Goal: Task Accomplishment & Management: Manage account settings

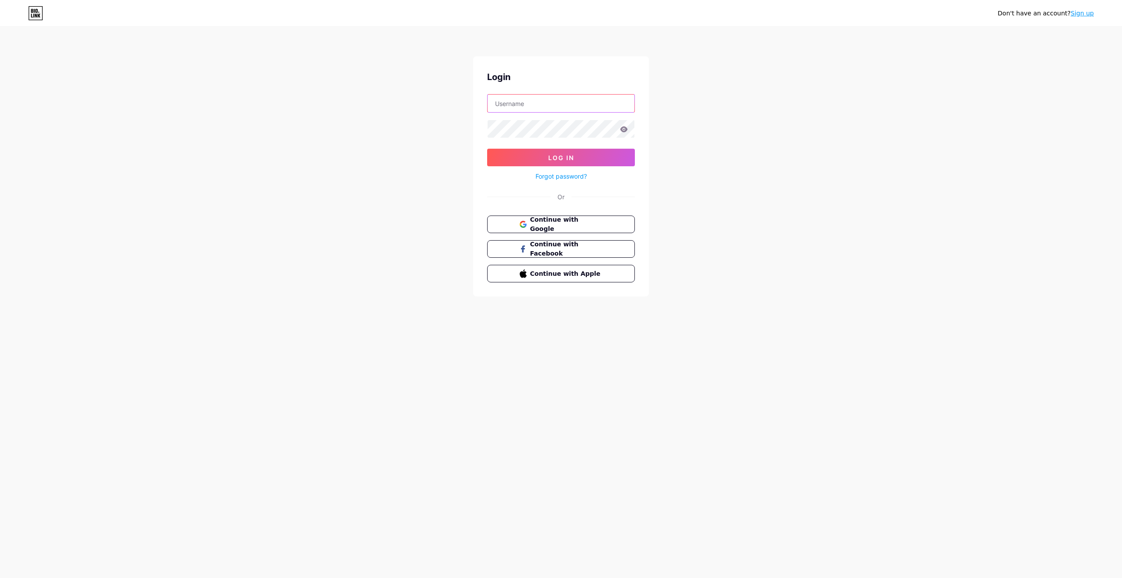
click at [531, 102] on input "text" at bounding box center [560, 103] width 147 height 18
type input "[EMAIL_ADDRESS][DOMAIN_NAME]"
click at [625, 130] on icon at bounding box center [624, 129] width 8 height 6
click at [487, 149] on button "Log In" at bounding box center [561, 158] width 148 height 18
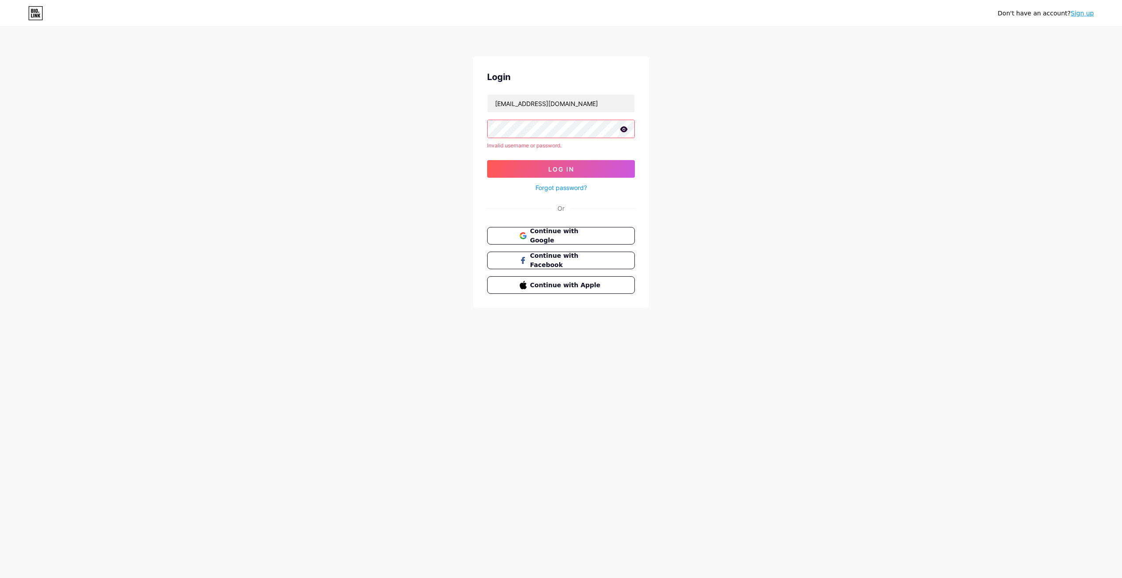
click at [543, 189] on link "Forgot password?" at bounding box center [560, 187] width 51 height 9
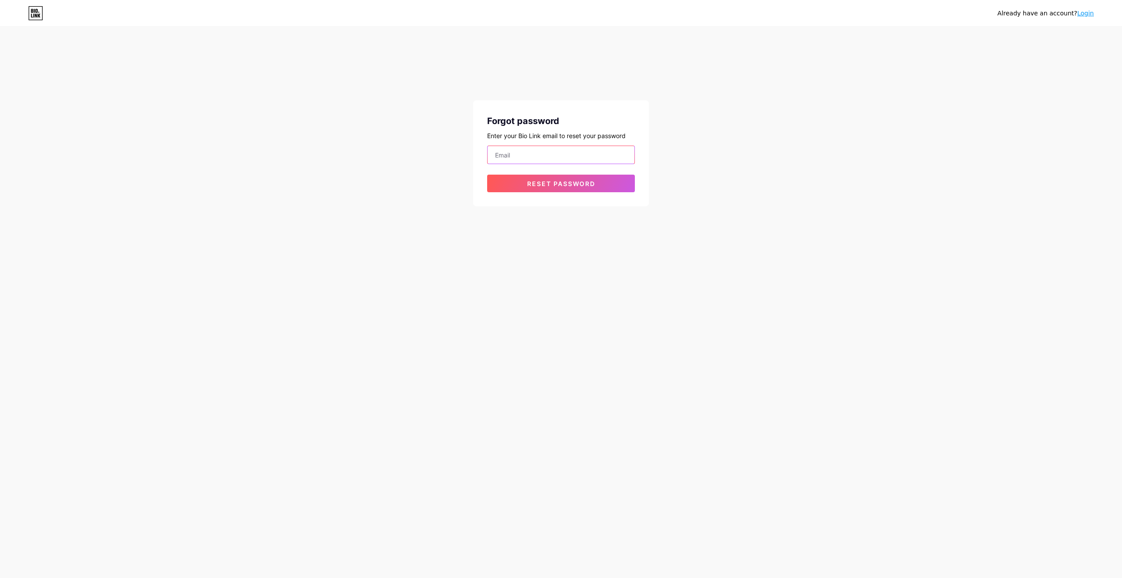
click at [524, 151] on input "email" at bounding box center [560, 155] width 147 height 18
type input "[EMAIL_ADDRESS][DOMAIN_NAME]"
click at [522, 186] on button "Reset password" at bounding box center [561, 183] width 148 height 18
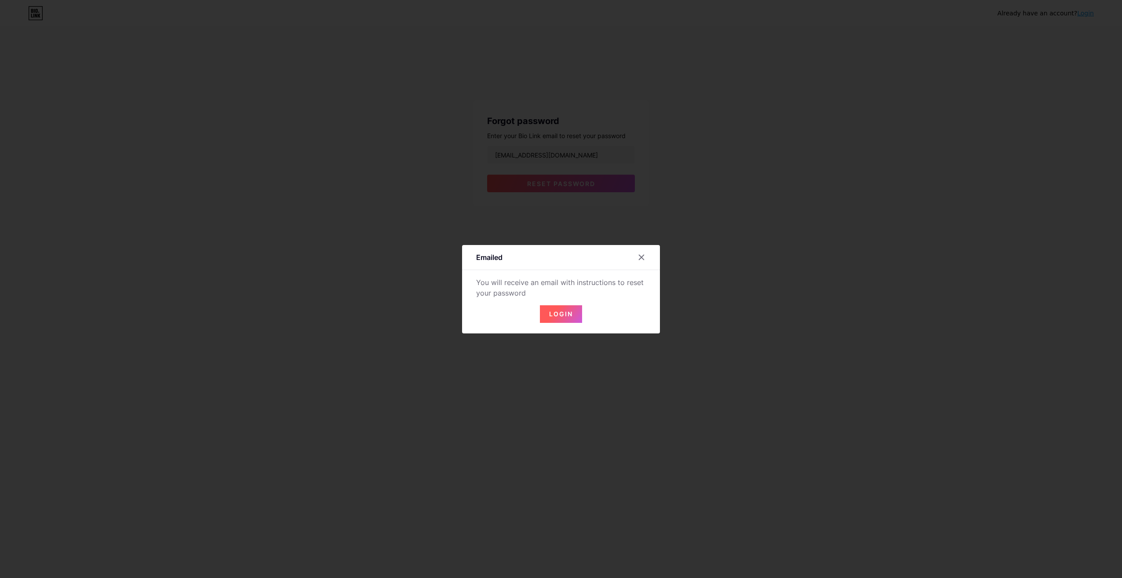
click at [549, 313] on span "Login" at bounding box center [561, 313] width 24 height 7
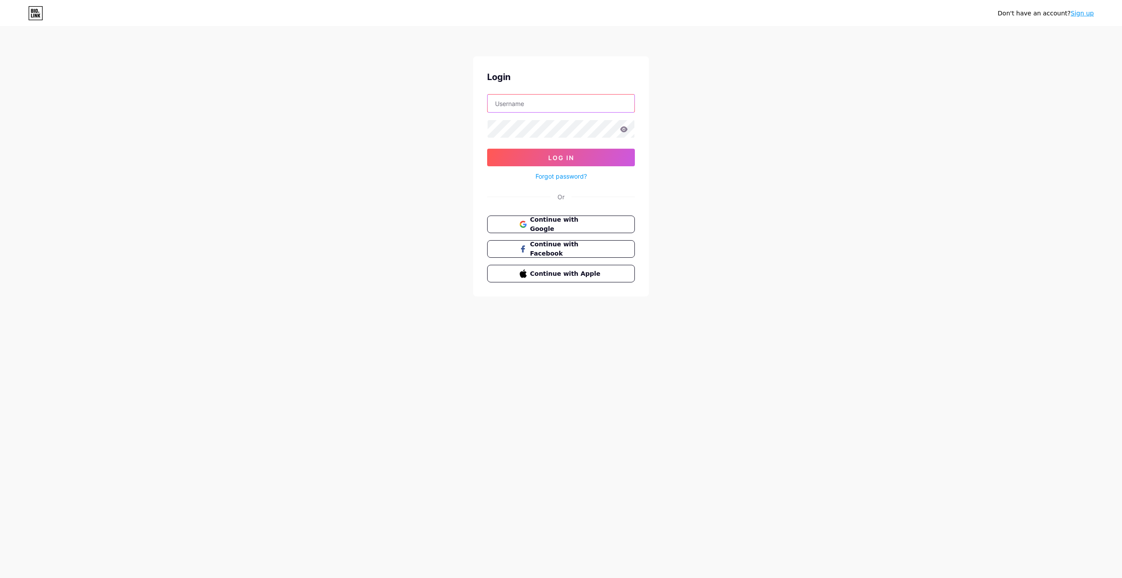
click at [541, 101] on input "text" at bounding box center [560, 103] width 147 height 18
type input "[EMAIL_ADDRESS][DOMAIN_NAME]"
click at [487, 149] on button "Log In" at bounding box center [561, 158] width 148 height 18
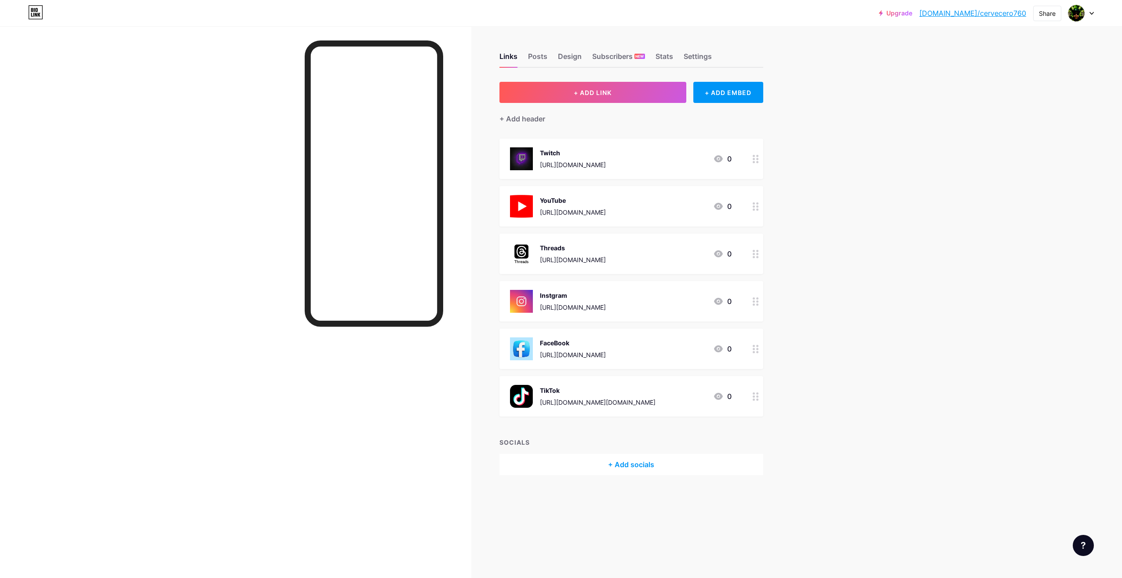
click at [643, 395] on div "TikTok [URL][DOMAIN_NAME][DOMAIN_NAME]" at bounding box center [598, 396] width 116 height 23
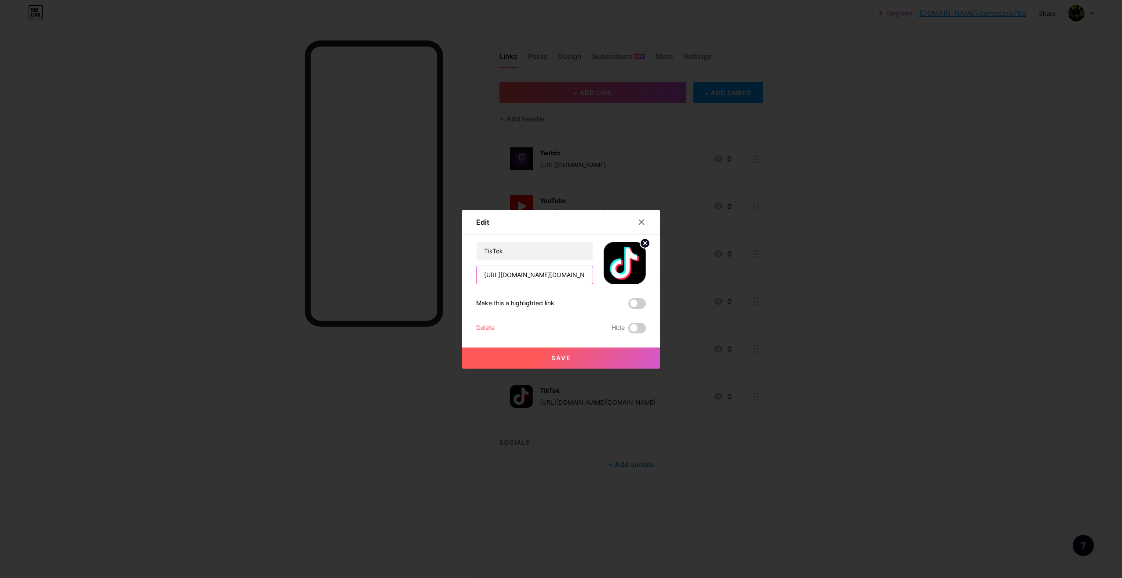
scroll to position [0, 8]
drag, startPoint x: 575, startPoint y: 273, endPoint x: 549, endPoint y: 273, distance: 26.8
click at [549, 273] on input "[URL][DOMAIN_NAME][DOMAIN_NAME]" at bounding box center [534, 275] width 116 height 18
type input "https://www.tiktok.com/@cervecero760"
click at [568, 355] on button "Save" at bounding box center [561, 357] width 198 height 21
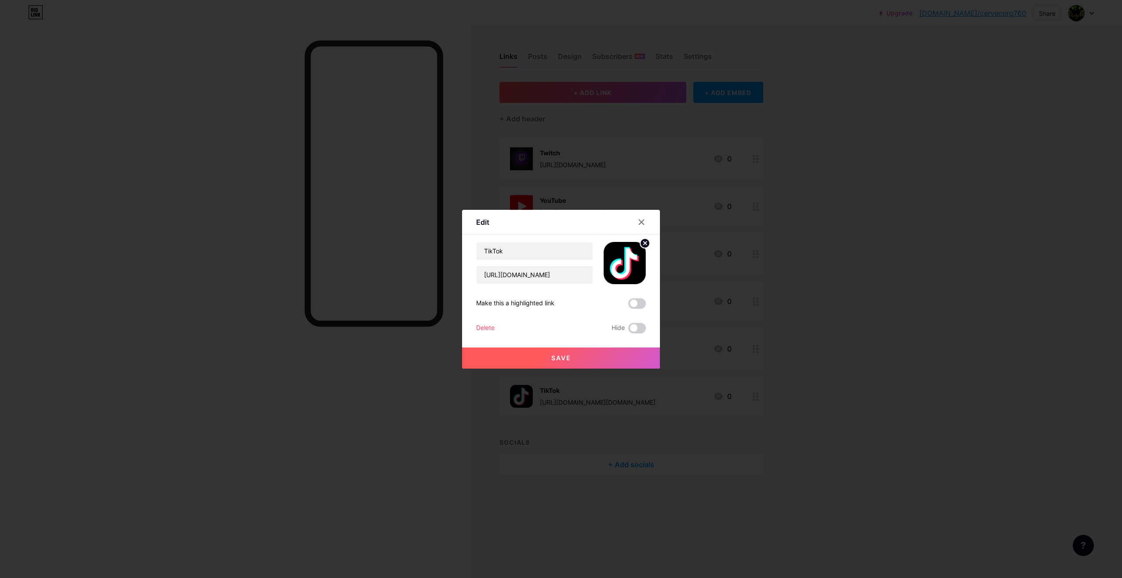
scroll to position [0, 0]
